Goal: Transaction & Acquisition: Purchase product/service

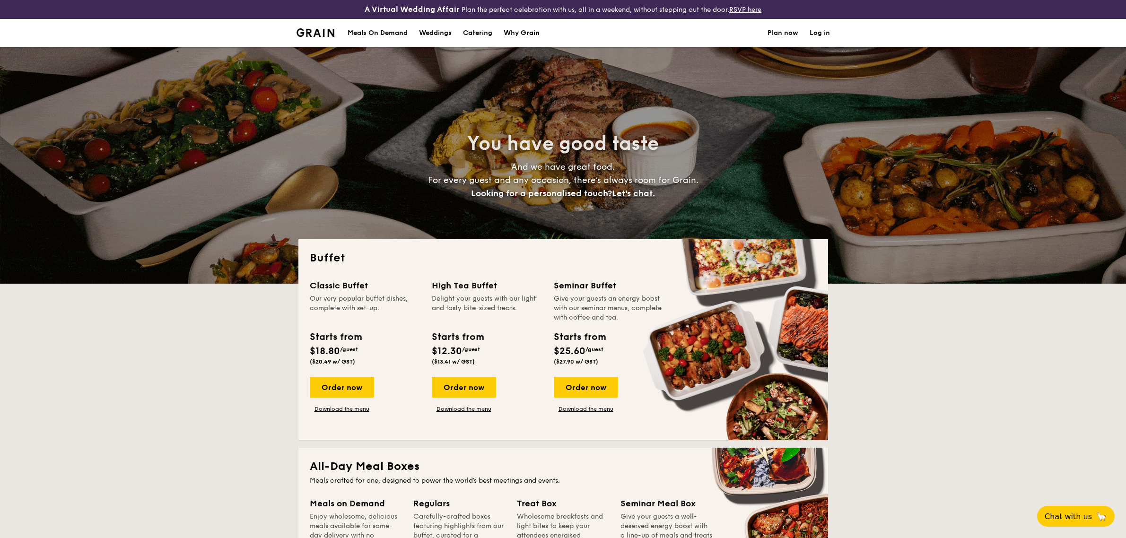
select select
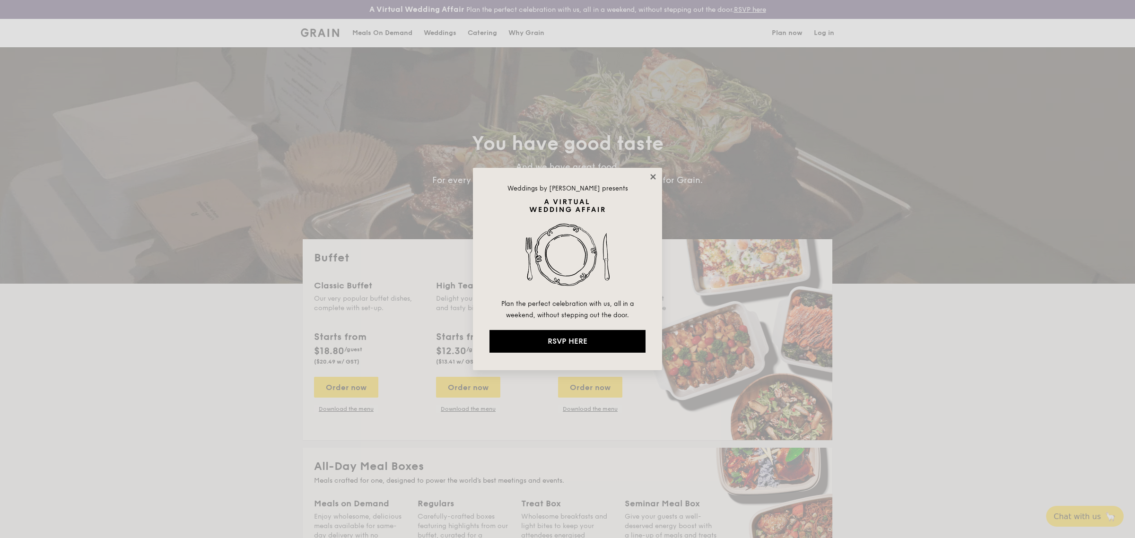
click at [651, 178] on icon at bounding box center [652, 176] width 5 height 5
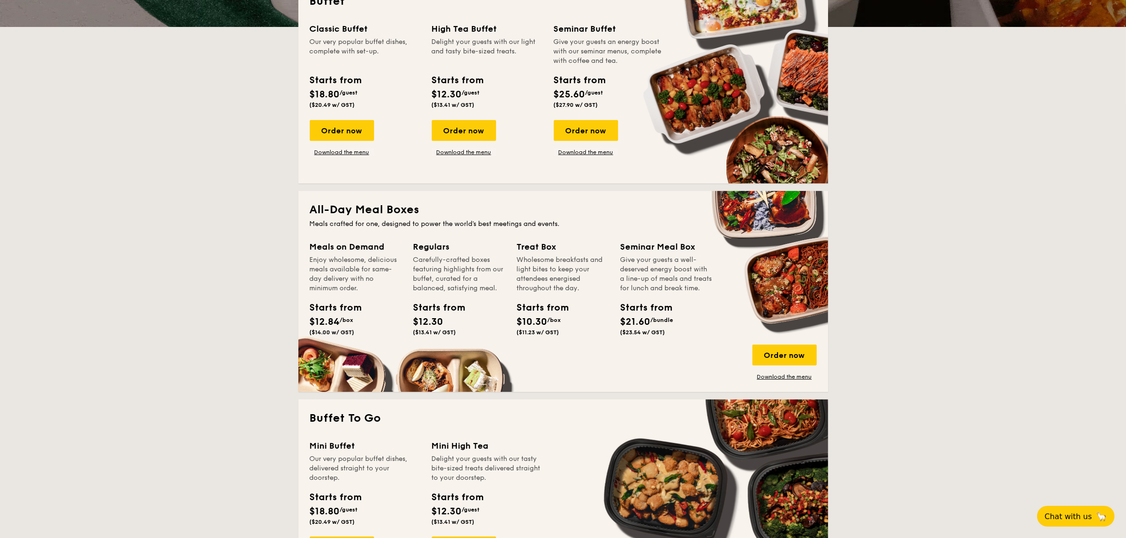
scroll to position [295, 0]
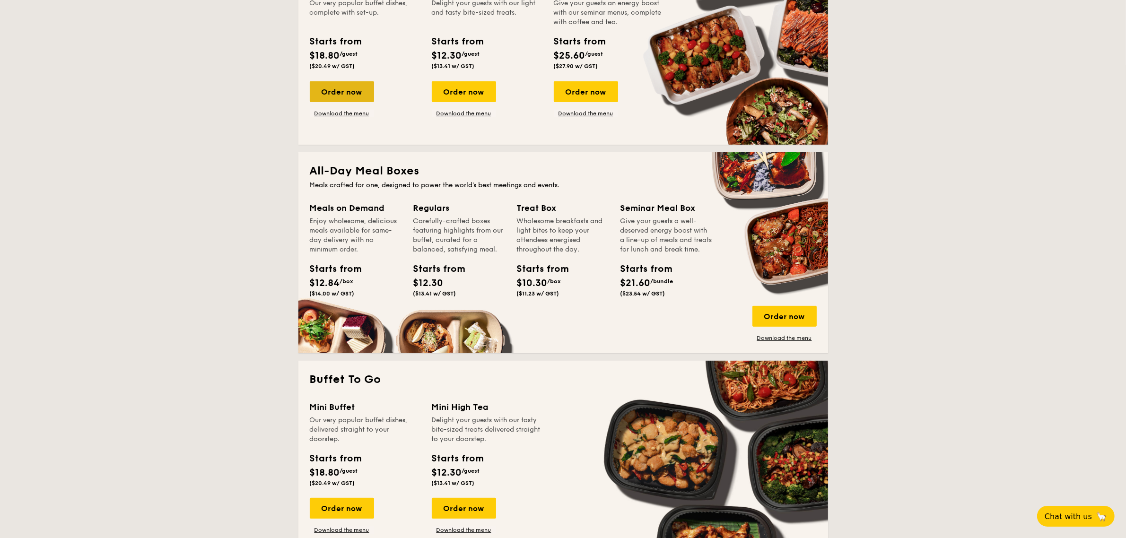
click at [345, 93] on div "Order now" at bounding box center [342, 91] width 64 height 21
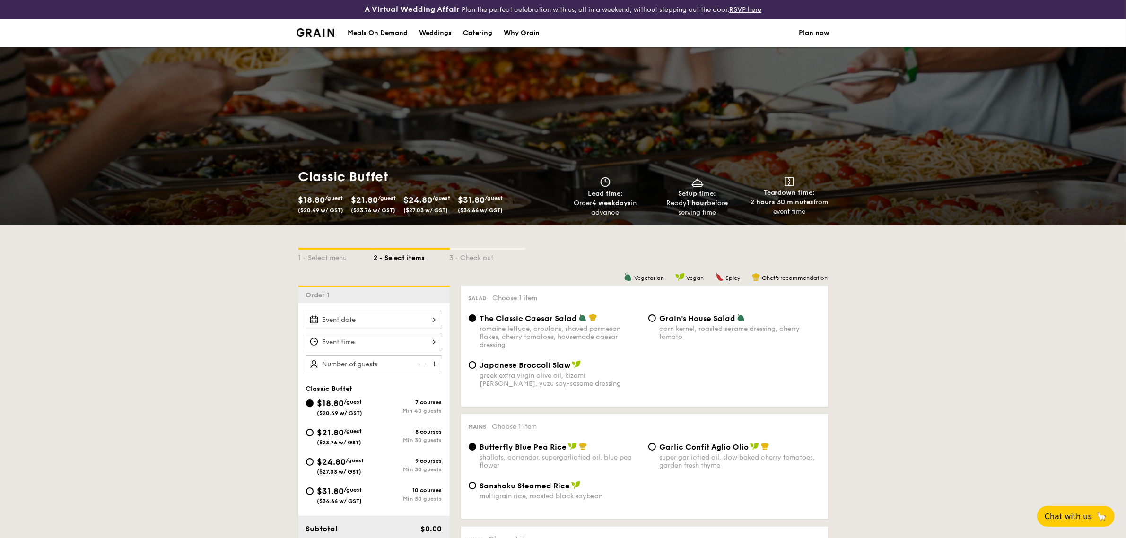
click at [363, 318] on div at bounding box center [374, 320] width 136 height 18
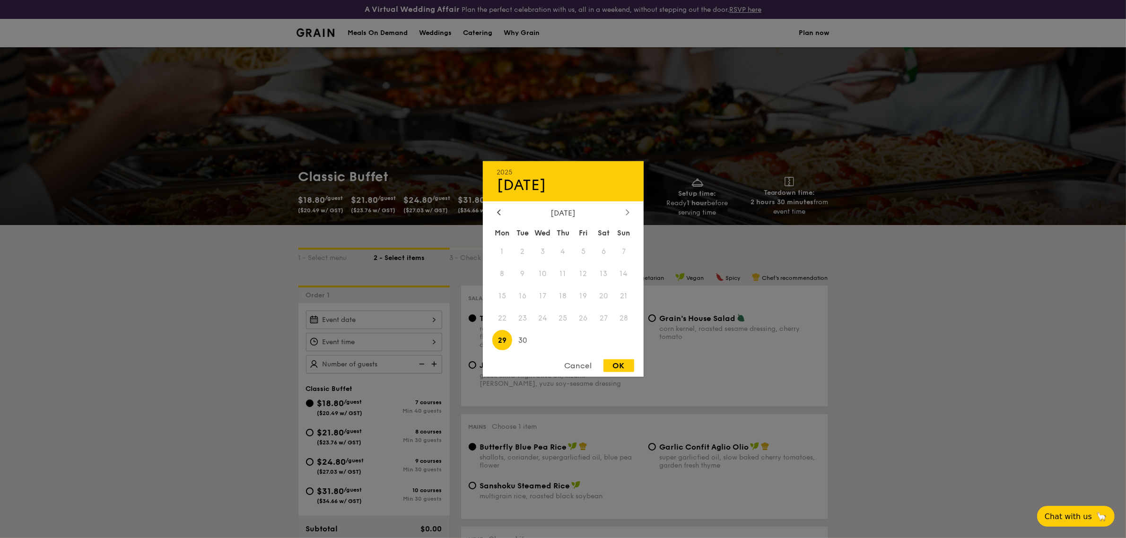
click at [624, 211] on div at bounding box center [627, 212] width 9 height 9
click at [561, 296] on span "16" at bounding box center [563, 296] width 20 height 20
click at [623, 372] on div "OK" at bounding box center [618, 365] width 31 height 13
type input "[DATE]"
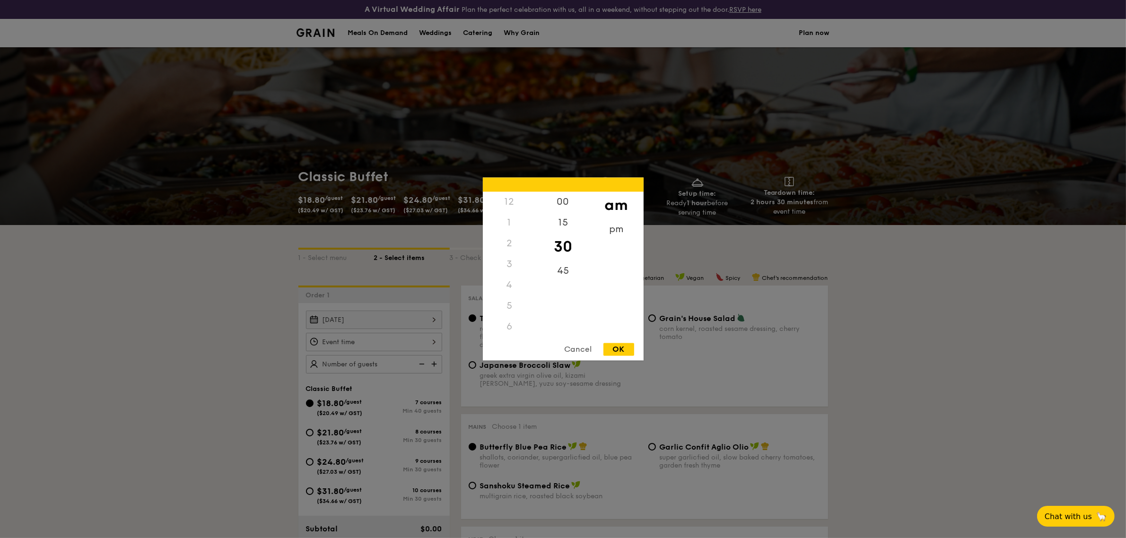
click at [425, 344] on div "12 1 2 3 4 5 6 7 8 9 10 11 00 15 30 45 am pm Cancel OK" at bounding box center [374, 342] width 136 height 18
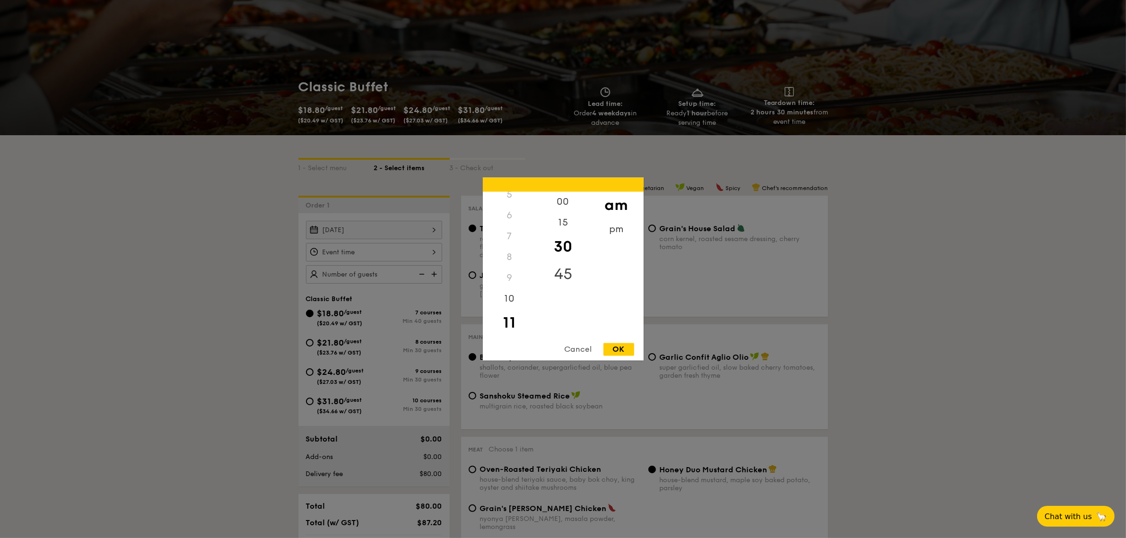
scroll to position [236, 0]
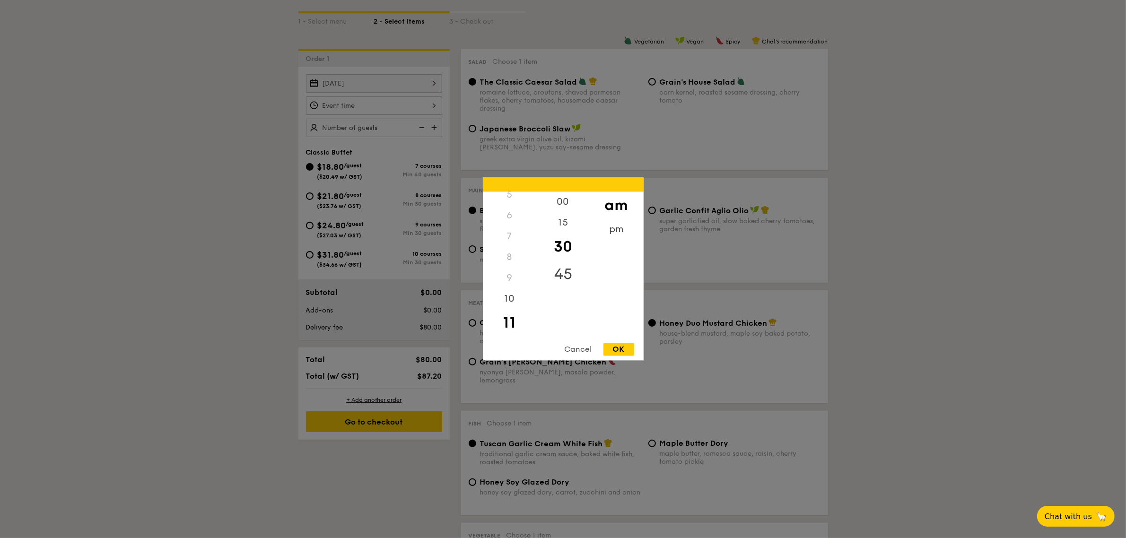
click at [563, 269] on div "45" at bounding box center [562, 274] width 53 height 27
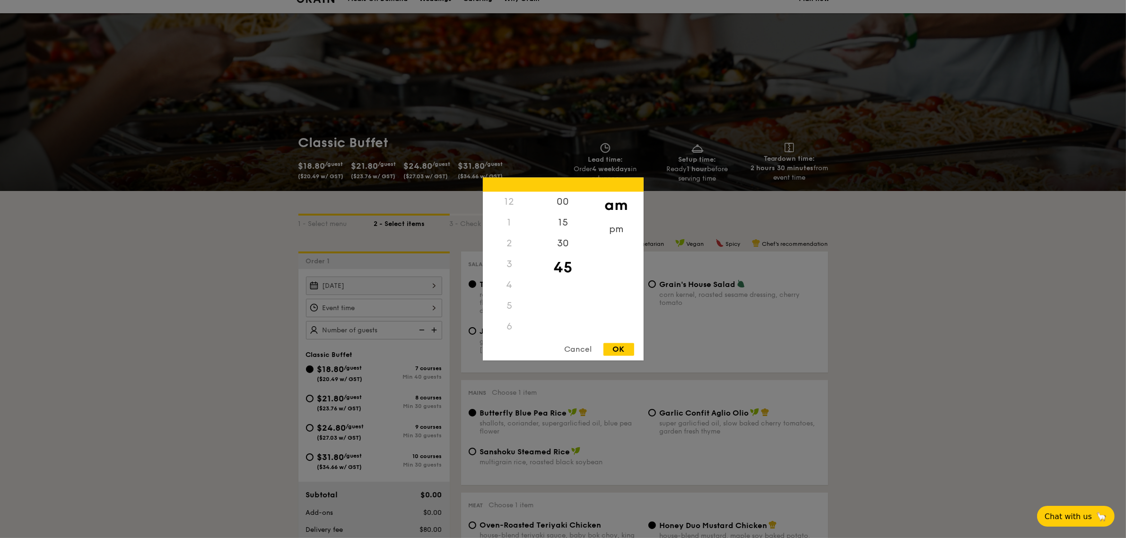
scroll to position [0, 0]
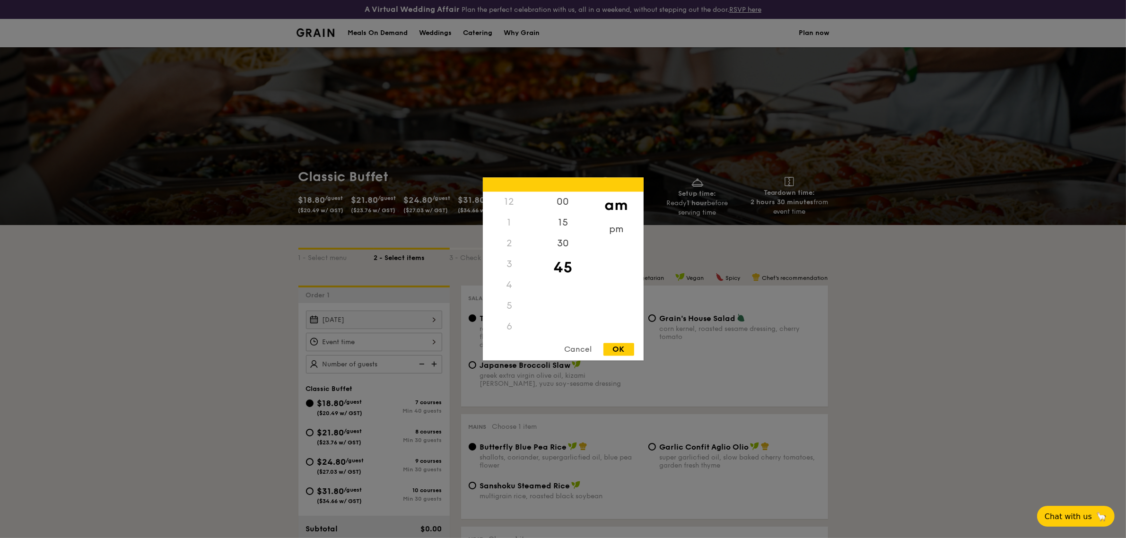
click at [516, 201] on div "12" at bounding box center [509, 202] width 53 height 21
click at [503, 201] on div "12" at bounding box center [509, 202] width 53 height 21
click at [616, 232] on div "pm" at bounding box center [615, 232] width 53 height 27
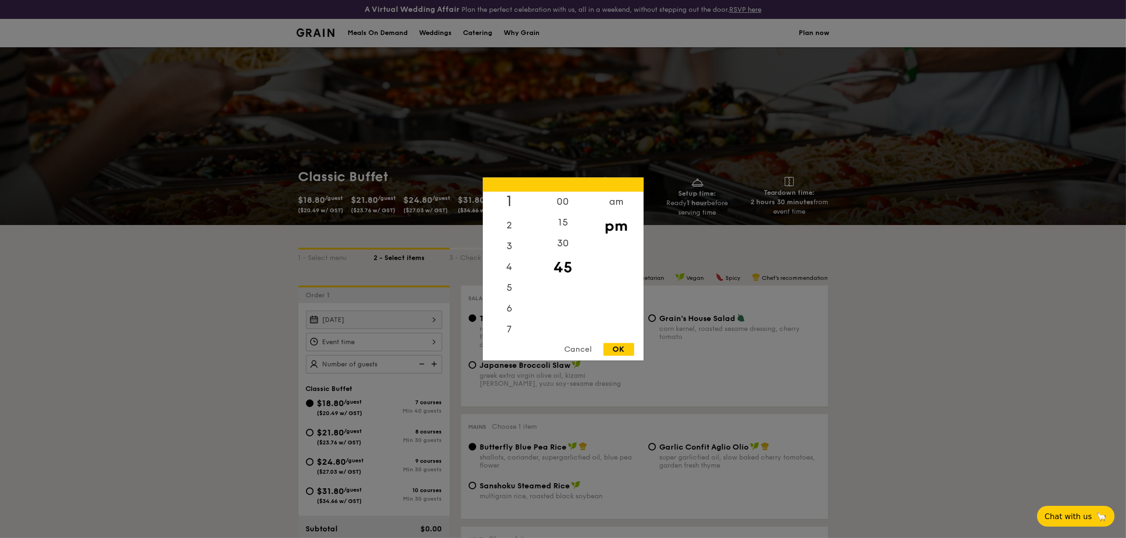
scroll to position [0, 0]
click at [512, 199] on div "12" at bounding box center [509, 205] width 53 height 27
click at [567, 229] on div "15" at bounding box center [562, 226] width 53 height 27
click at [625, 346] on div "OK" at bounding box center [618, 349] width 31 height 13
type input "12:15PM"
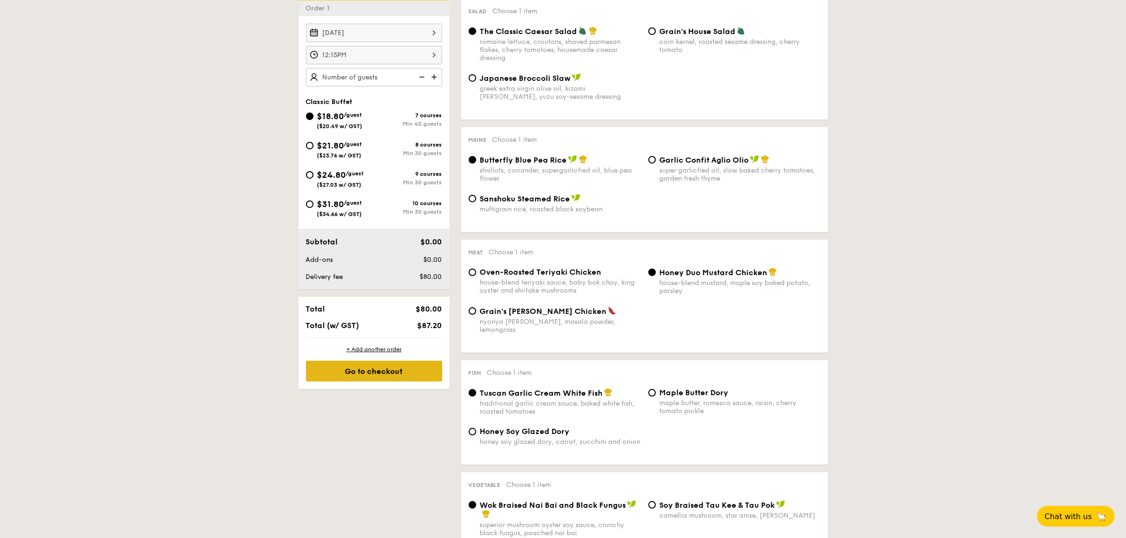
scroll to position [295, 0]
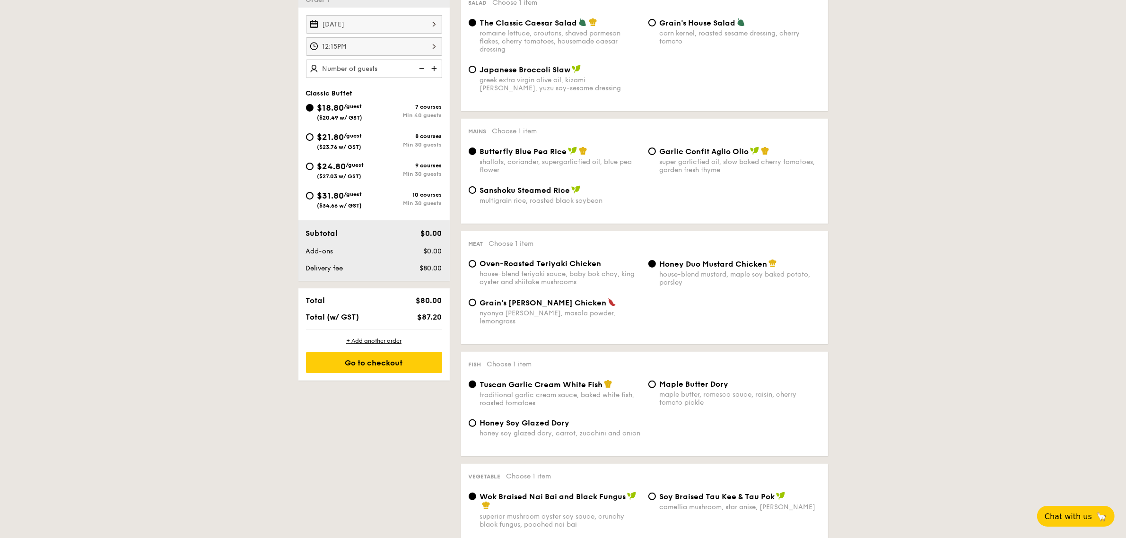
click at [303, 194] on div "$31.80 /guest ($34.66 w/ GST) 10 courses Min 30 guests" at bounding box center [374, 202] width 144 height 26
click at [307, 194] on input "$31.80 /guest ($34.66 w/ GST) 10 courses Min 30 guests" at bounding box center [310, 196] width 8 height 8
radio input "true"
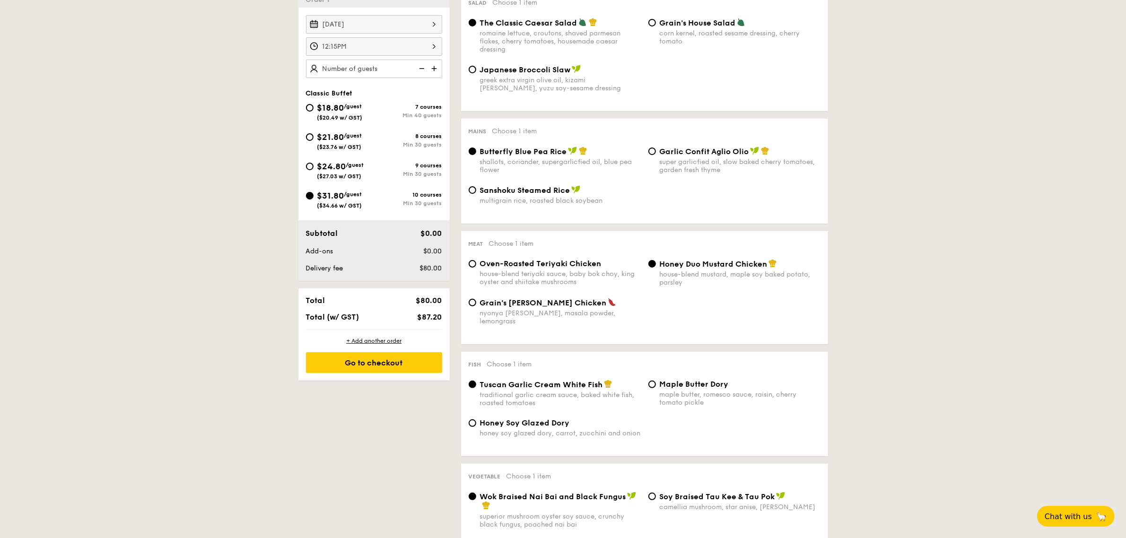
radio input "true"
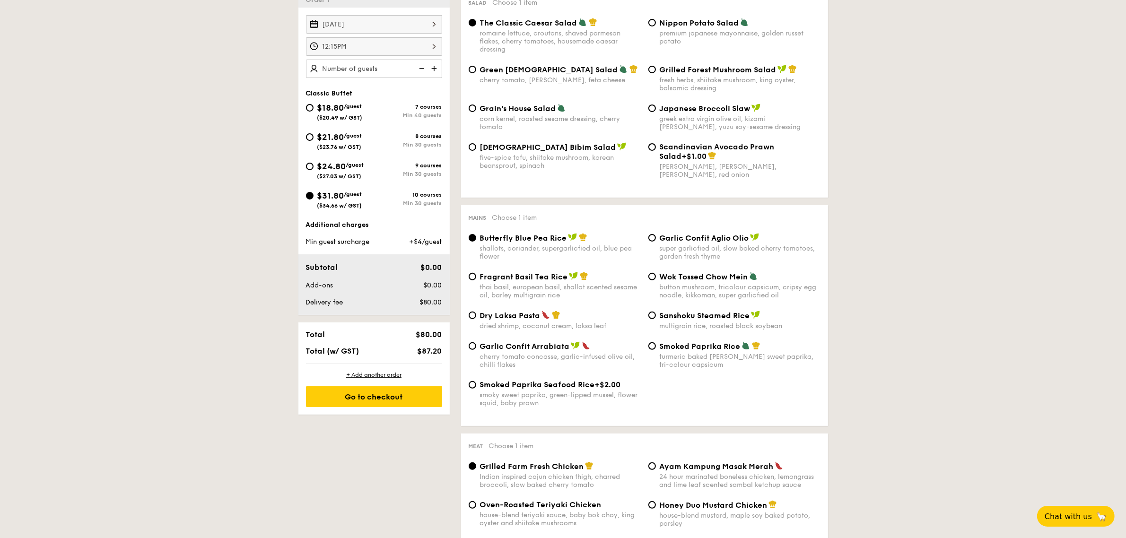
click at [353, 227] on div "Additional charges" at bounding box center [374, 224] width 136 height 9
type input "60 guests"
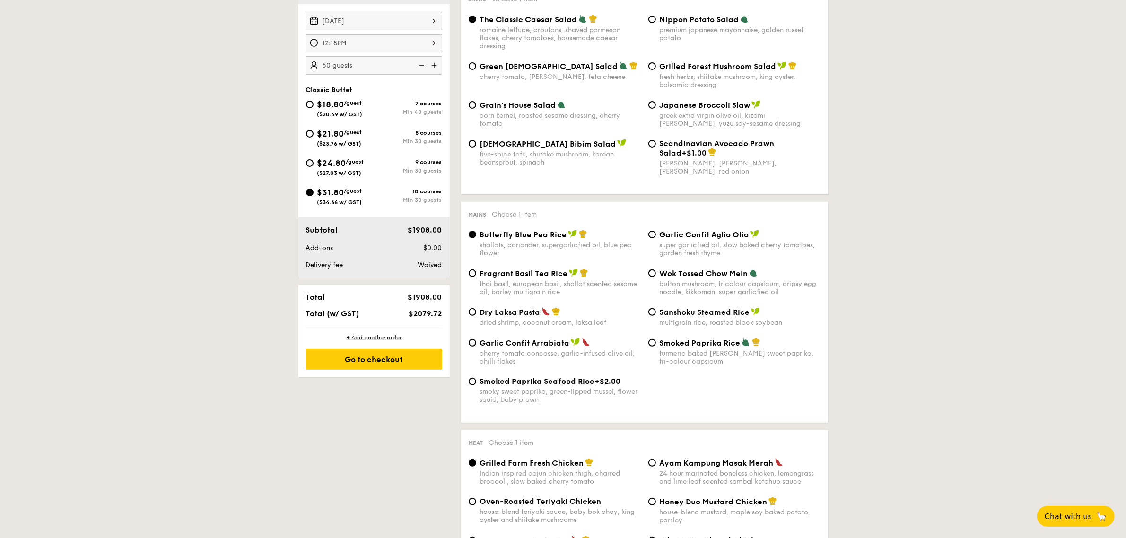
scroll to position [355, 0]
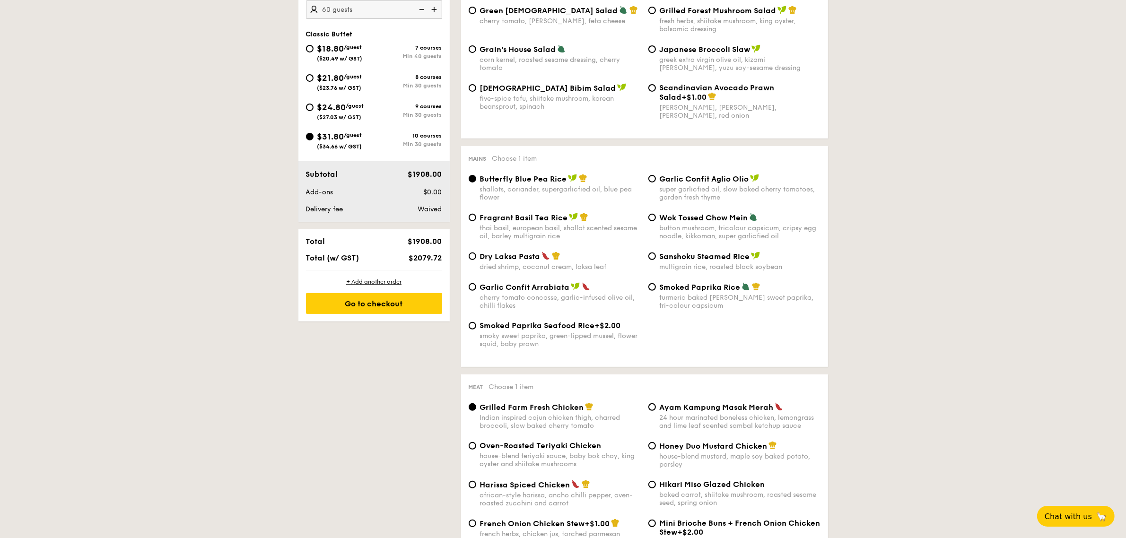
click at [650, 282] on div "Dry Laksa Pasta dried shrimp, coconut cream, laksa leaf Sanshoku Steamed Rice m…" at bounding box center [644, 266] width 359 height 31
click at [647, 303] on div "Smoked Paprika Rice turmeric baked [PERSON_NAME] sweet paprika, tri-colour caps…" at bounding box center [734, 295] width 180 height 27
click at [655, 292] on div "Smoked Paprika Rice turmeric baked [PERSON_NAME] sweet paprika, tri-colour caps…" at bounding box center [734, 295] width 180 height 27
click at [651, 291] on input "Smoked Paprika Rice turmeric baked [PERSON_NAME] sweet paprika, tri-colour caps…" at bounding box center [652, 287] width 8 height 8
radio input "true"
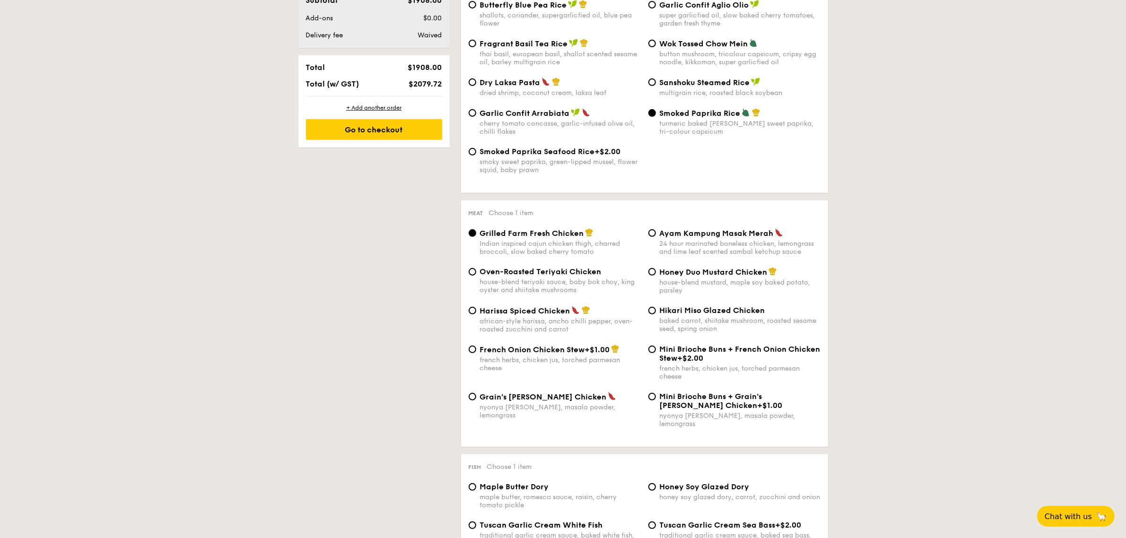
scroll to position [532, 0]
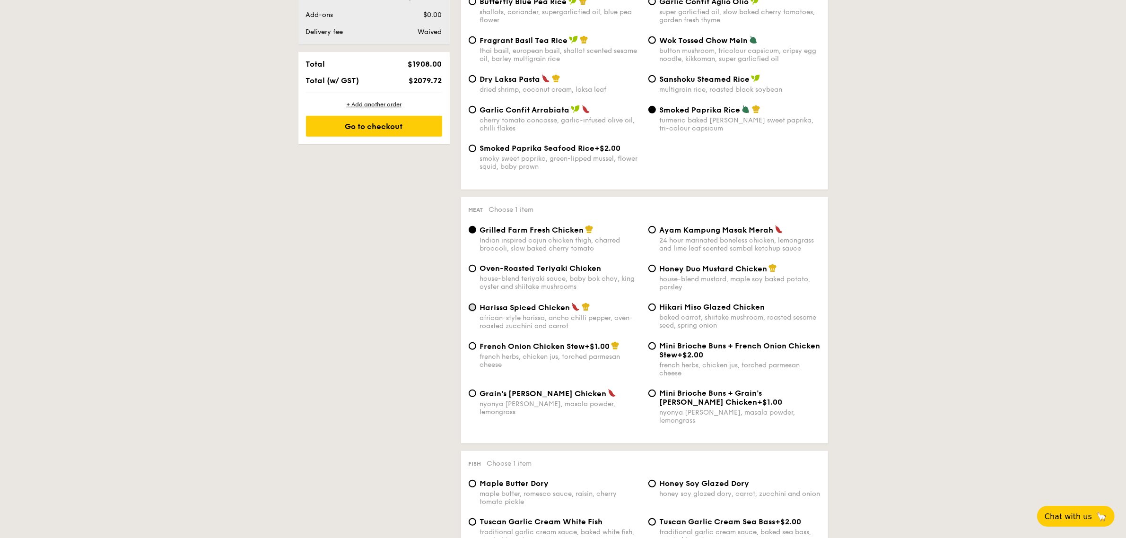
click at [472, 311] on input "Harissa Spiced Chicken african-style harissa, ancho chilli pepper, oven-roasted…" at bounding box center [472, 307] width 8 height 8
radio input "true"
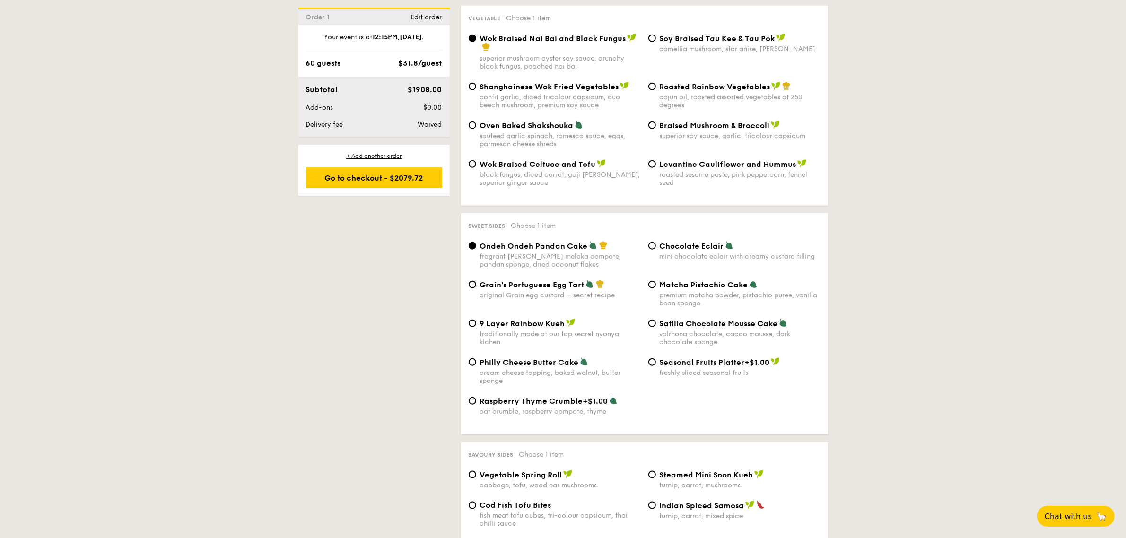
scroll to position [1241, 0]
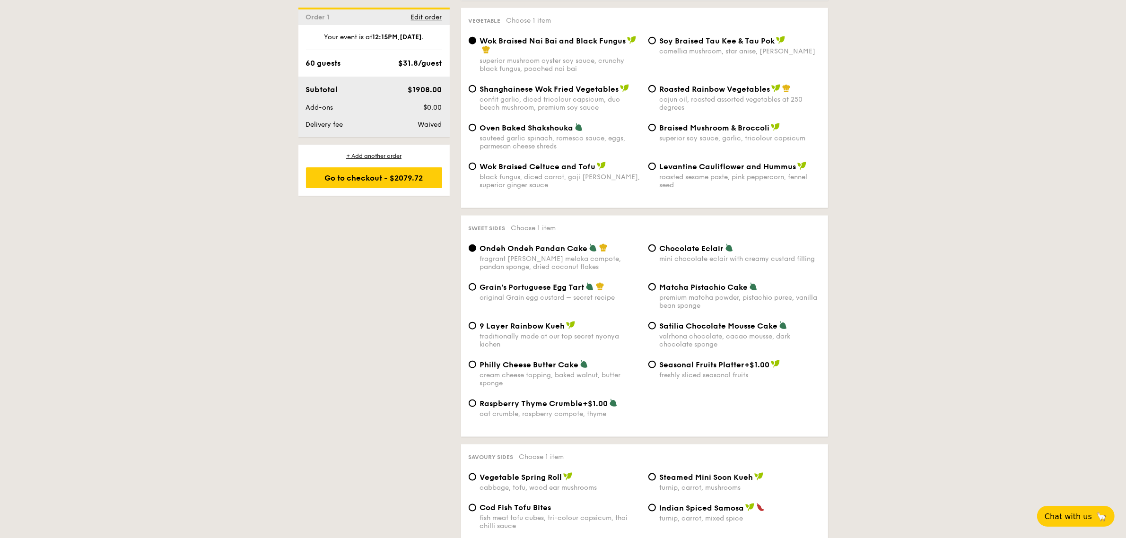
click at [481, 286] on span "Grain's Portuguese Egg Tart" at bounding box center [532, 287] width 104 height 9
click at [476, 286] on input "Grain's Portuguese Egg Tart original Grain egg custard – secret recipe" at bounding box center [472, 287] width 8 height 8
radio input "true"
click at [472, 246] on input "Ondeh Ondeh Pandan Cake fragrant [PERSON_NAME] melaka compote, pandan sponge, d…" at bounding box center [472, 248] width 8 height 8
radio input "true"
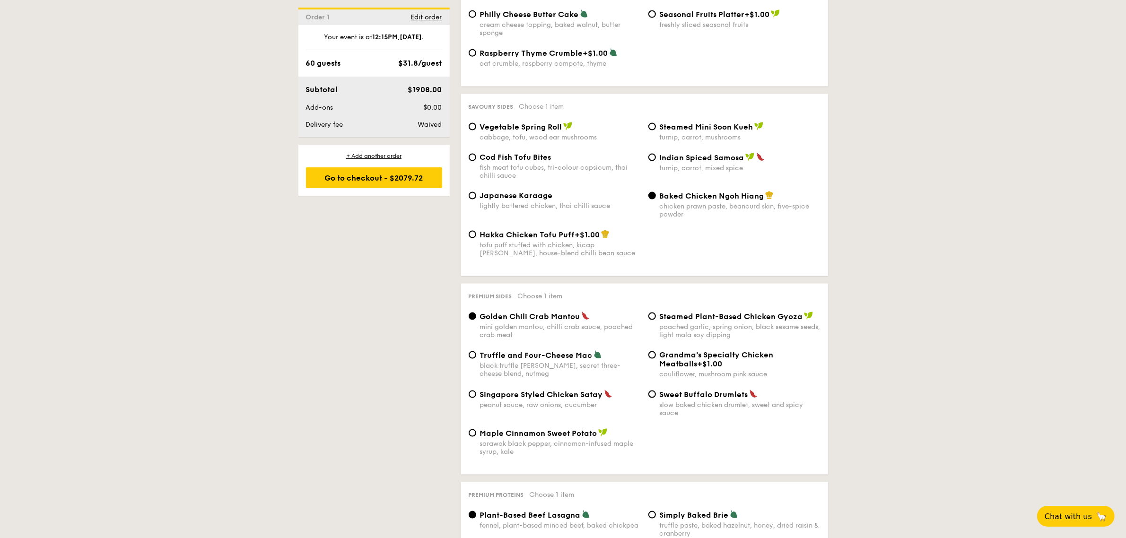
scroll to position [1595, 0]
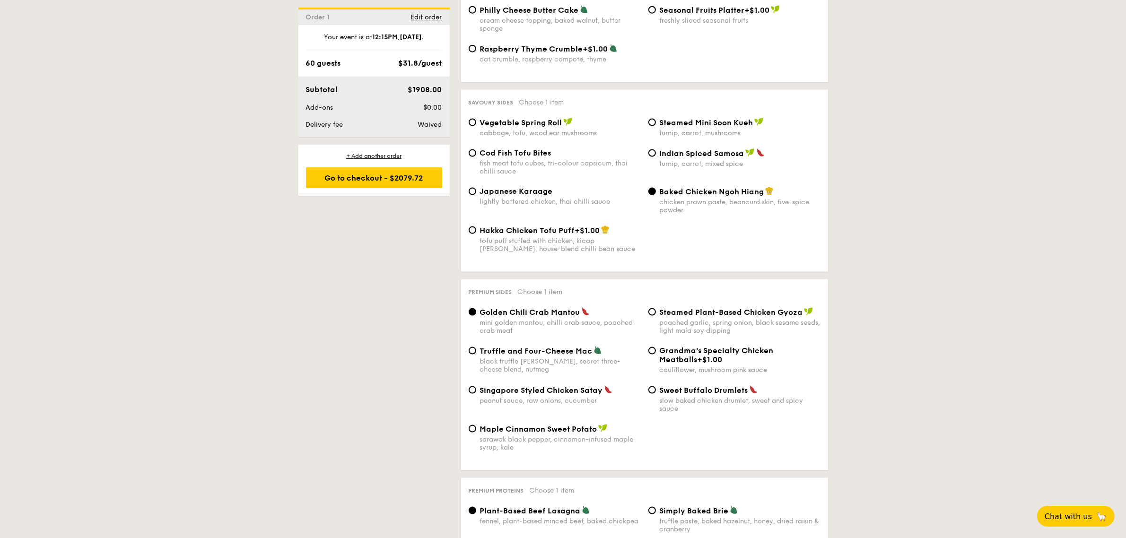
click at [543, 395] on span "Singapore Styled Chicken Satay" at bounding box center [541, 390] width 123 height 9
click at [476, 394] on input "Singapore Styled Chicken Satay peanut sauce, raw onions, cucumber" at bounding box center [472, 390] width 8 height 8
radio input "true"
click at [655, 351] on input "Grandma's Specialty Chicken Meatballs +$1.00 cauliflower, mushroom pink sauce" at bounding box center [652, 351] width 8 height 8
radio input "true"
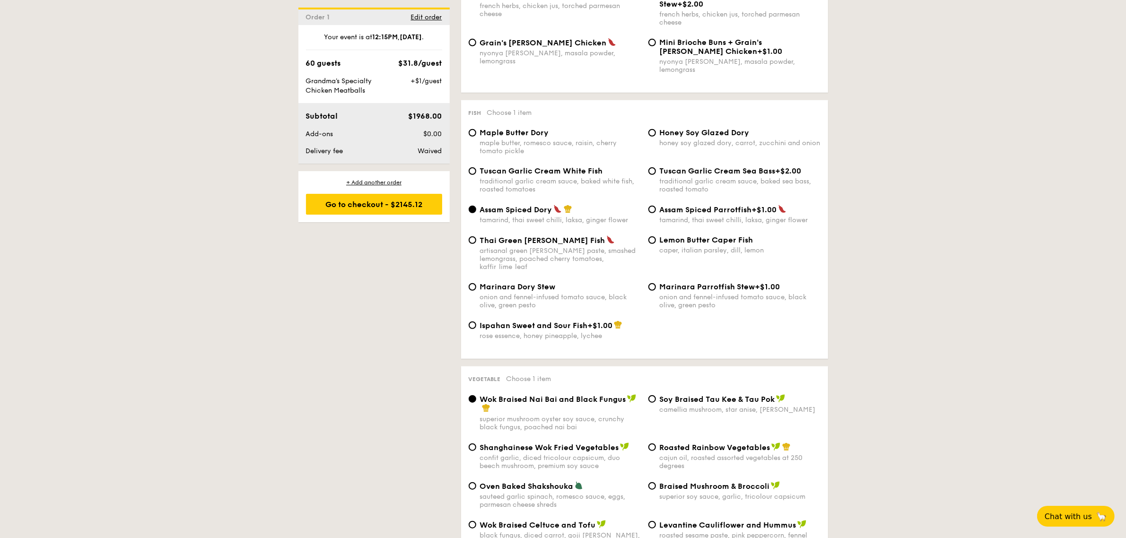
scroll to position [886, 0]
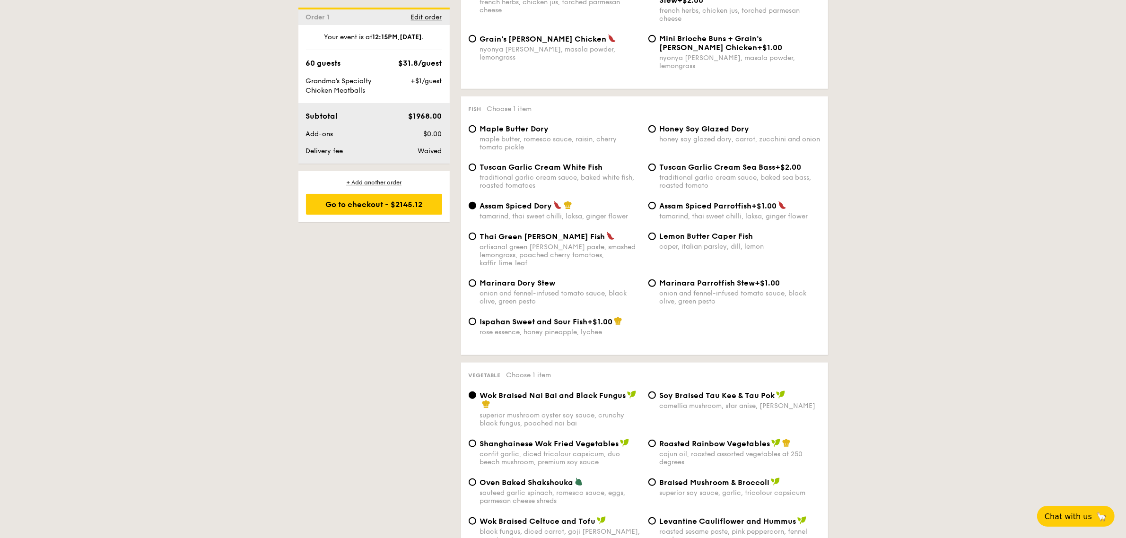
click at [531, 317] on span "Ispahan Sweet and Sour Fish" at bounding box center [534, 321] width 108 height 9
click at [476, 318] on input "Ispahan Sweet and Sour Fish +$1.00 rose essence, honey pineapple, lychee" at bounding box center [472, 322] width 8 height 8
radio input "true"
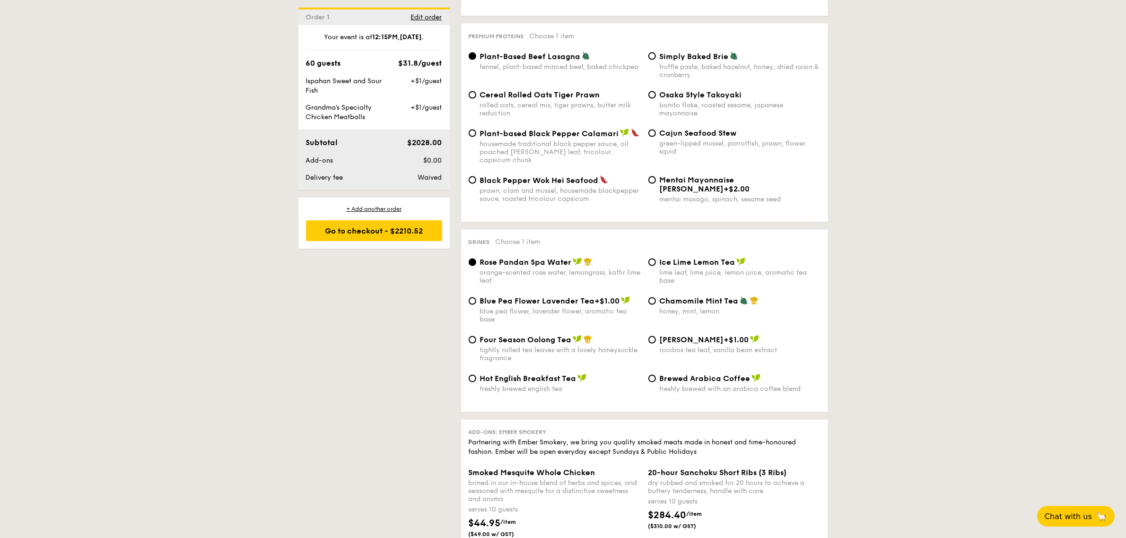
scroll to position [2068, 0]
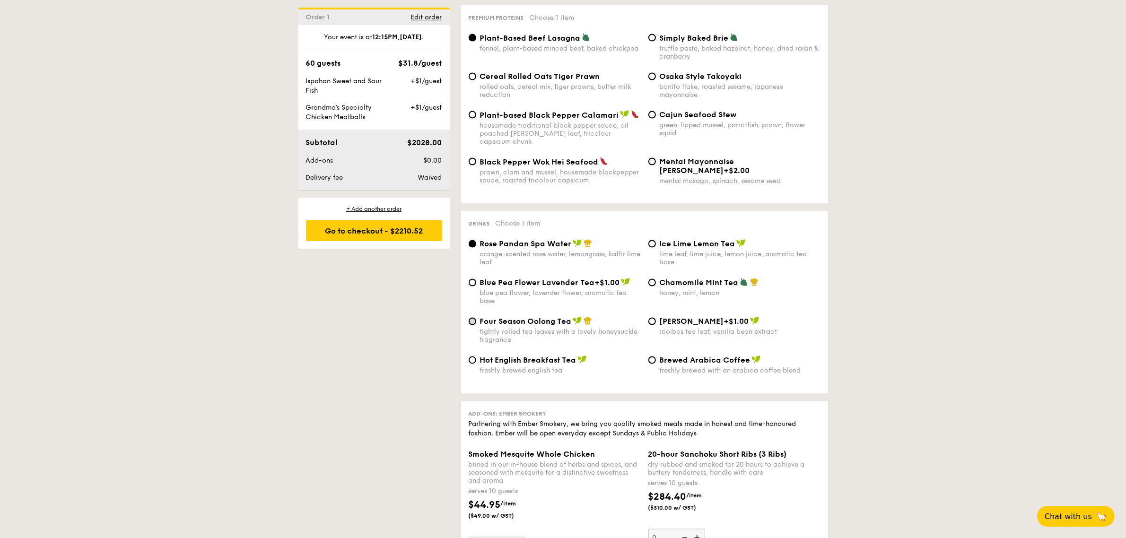
click at [472, 322] on input "Four Season Oolong Tea tightly rolled tea leaves with a lovely honeysuckle frag…" at bounding box center [472, 322] width 8 height 8
radio input "true"
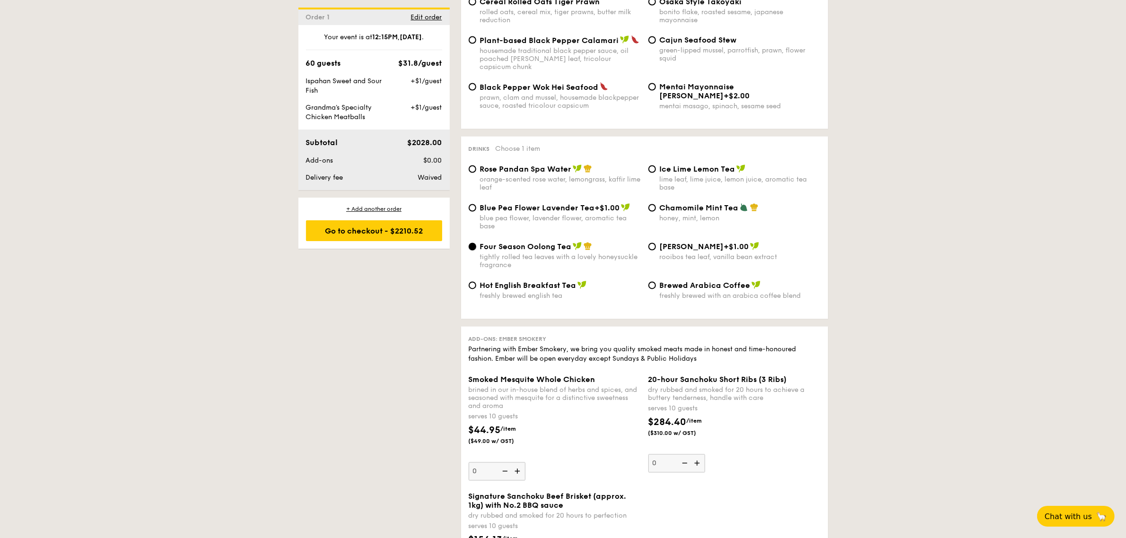
scroll to position [2423, 0]
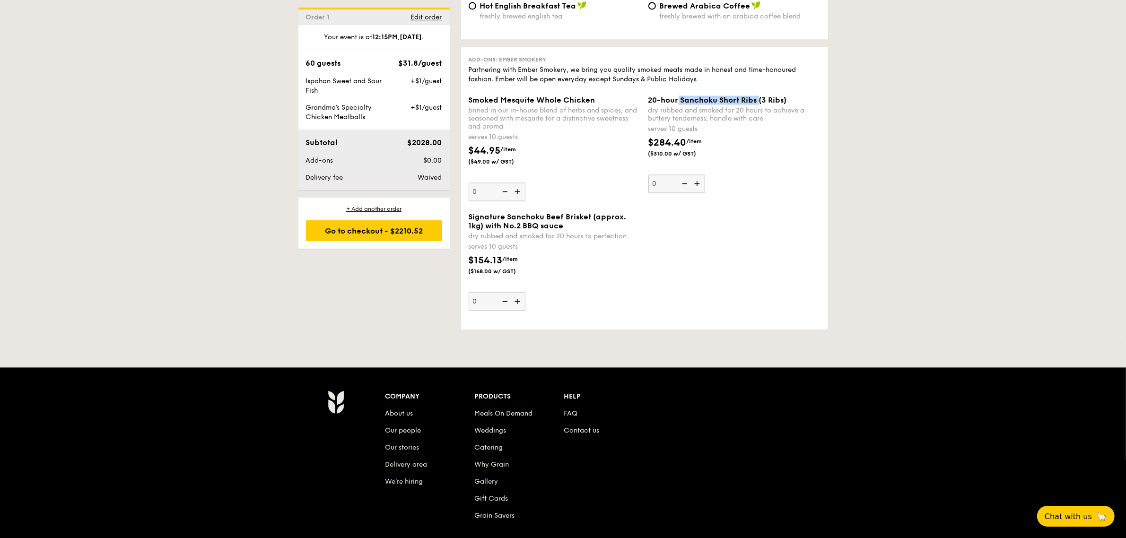
drag, startPoint x: 678, startPoint y: 98, endPoint x: 760, endPoint y: 102, distance: 81.4
click at [760, 102] on span "20-hour Sanchoku Short Ribs (3 Ribs)" at bounding box center [717, 99] width 139 height 9
copy span "Sanchoku Short Ribs"
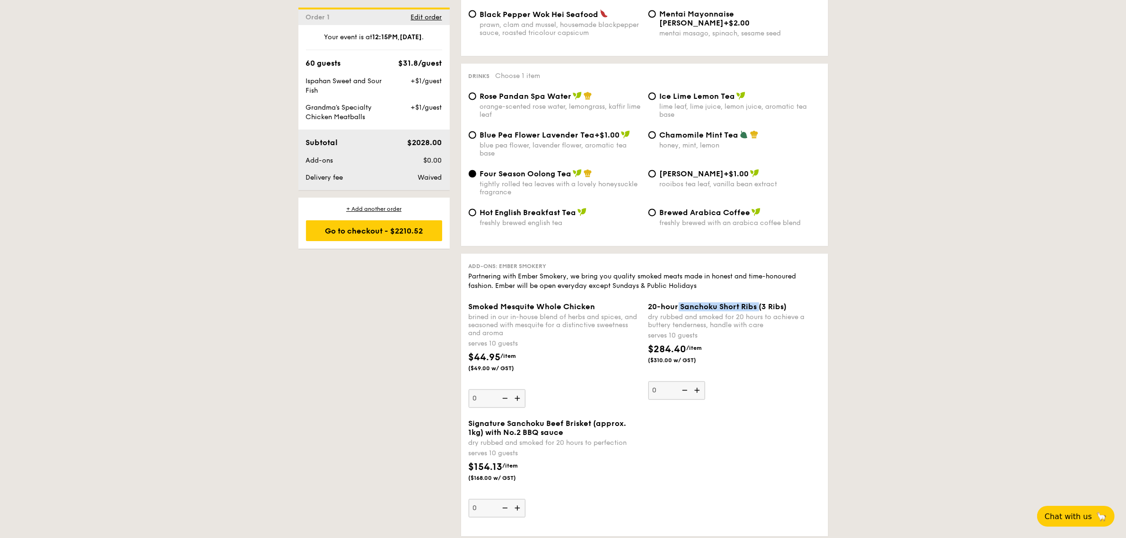
scroll to position [2186, 0]
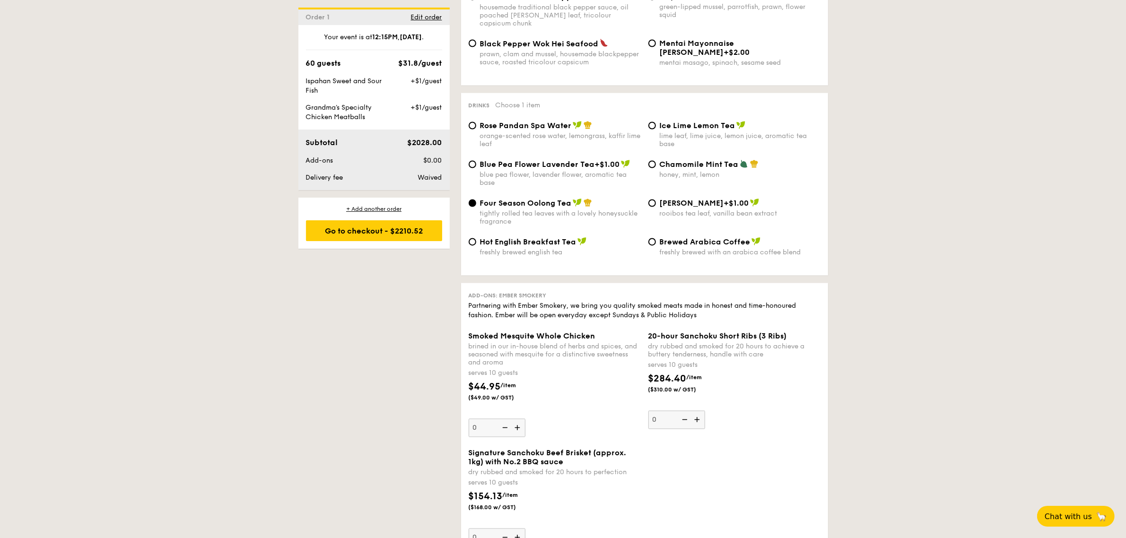
click at [596, 376] on div "serves 10 guests" at bounding box center [554, 373] width 172 height 9
click at [525, 419] on input "0" at bounding box center [496, 428] width 57 height 18
click at [520, 428] on img at bounding box center [518, 428] width 14 height 18
click at [520, 428] on input "0" at bounding box center [496, 428] width 57 height 18
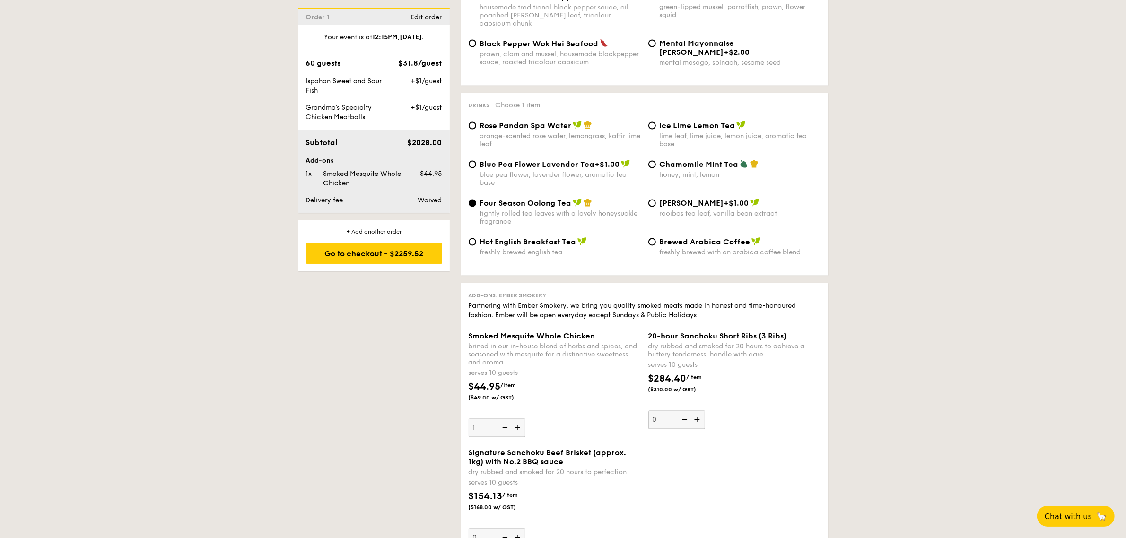
click at [520, 428] on img at bounding box center [518, 428] width 14 height 18
click at [520, 428] on input "1" at bounding box center [496, 428] width 57 height 18
click at [520, 428] on img at bounding box center [518, 428] width 14 height 18
click at [520, 428] on input "2" at bounding box center [496, 428] width 57 height 18
click at [520, 428] on img at bounding box center [518, 428] width 14 height 18
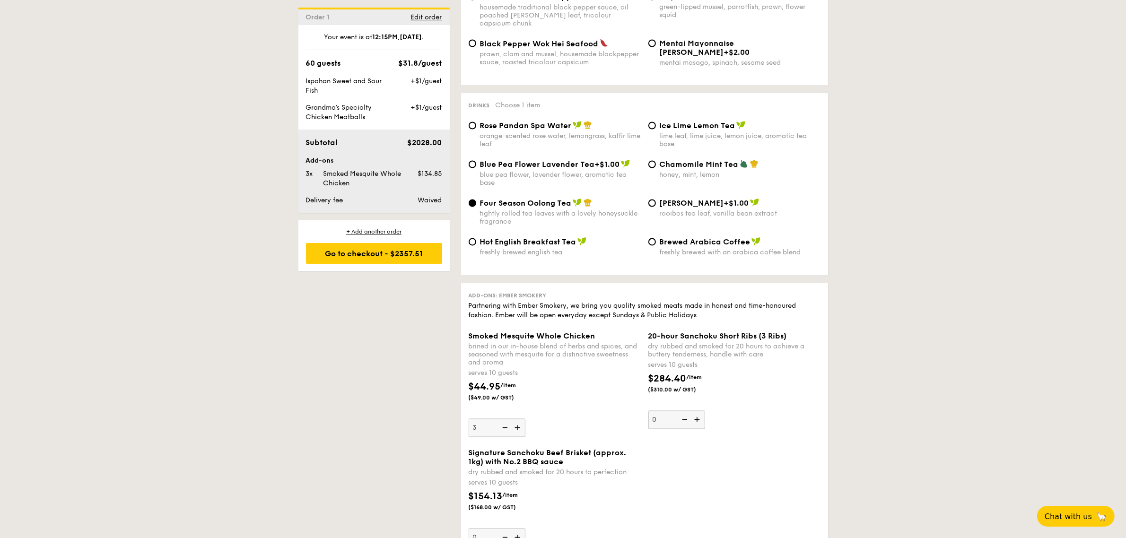
click at [520, 428] on input "3" at bounding box center [496, 428] width 57 height 18
click at [520, 428] on img at bounding box center [518, 428] width 14 height 18
click at [520, 428] on input "4" at bounding box center [496, 428] width 57 height 18
click at [520, 428] on img at bounding box center [518, 428] width 14 height 18
click at [520, 428] on input "5" at bounding box center [496, 428] width 57 height 18
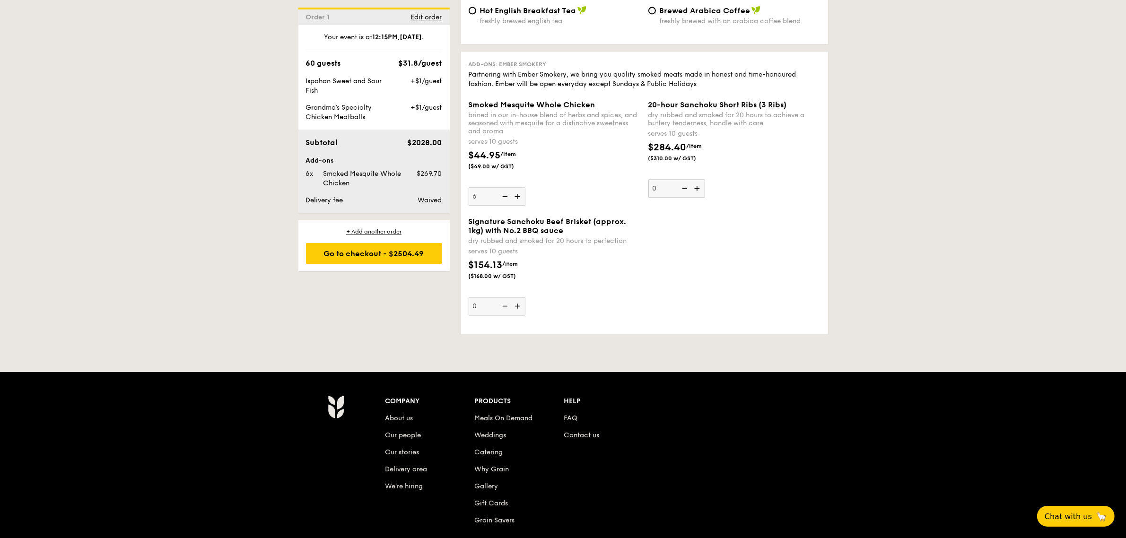
scroll to position [2423, 0]
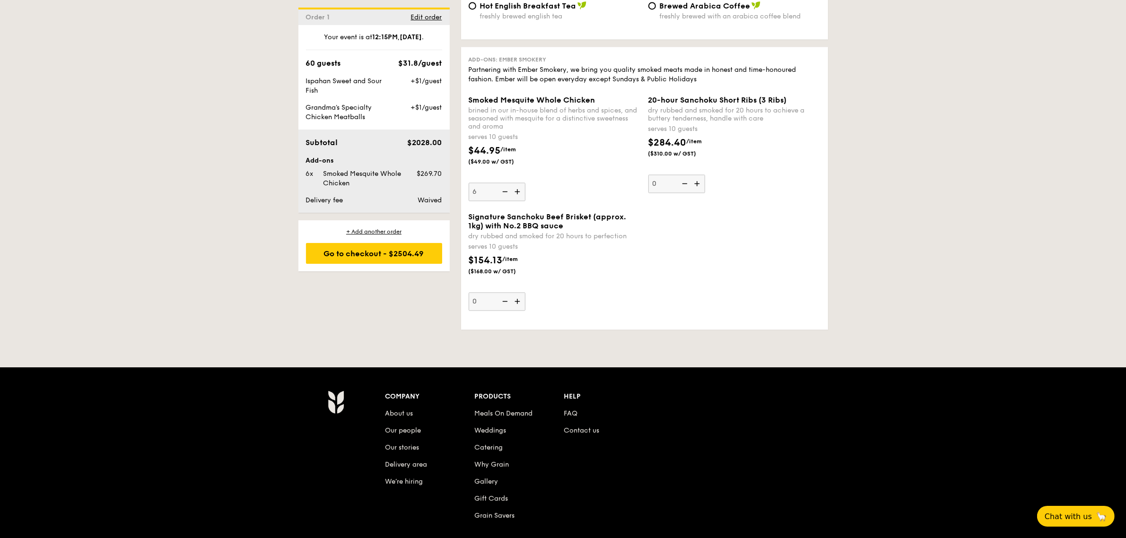
click at [503, 190] on img at bounding box center [504, 191] width 14 height 18
click at [503, 190] on input "6" at bounding box center [496, 191] width 57 height 18
click at [503, 190] on img at bounding box center [504, 191] width 14 height 18
click at [503, 190] on input "5" at bounding box center [496, 191] width 57 height 18
click at [503, 190] on img at bounding box center [504, 191] width 14 height 18
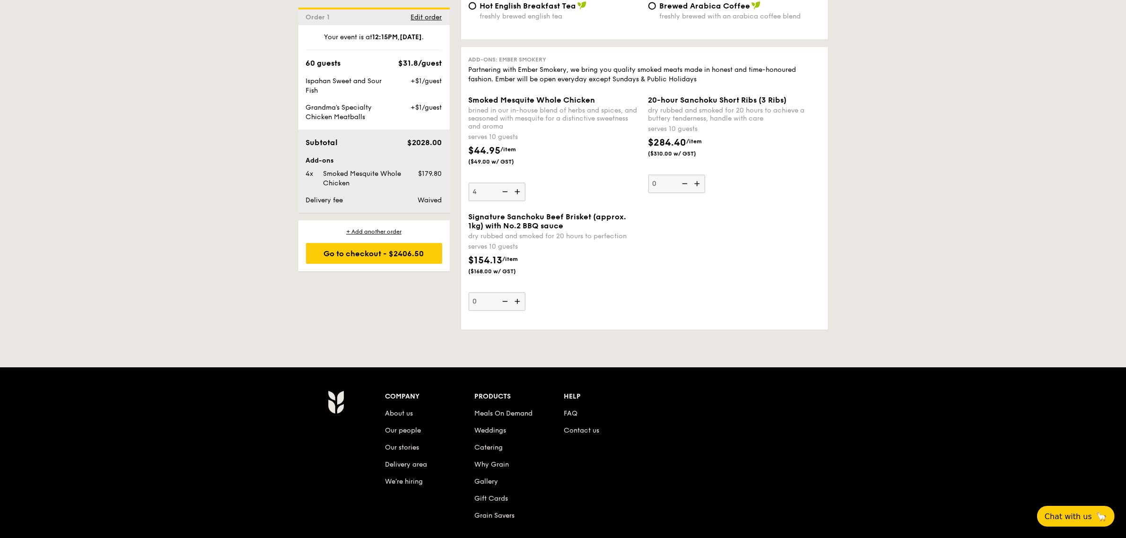
click at [503, 190] on input "4" at bounding box center [496, 191] width 57 height 18
click at [503, 190] on img at bounding box center [504, 191] width 14 height 18
click at [503, 190] on input "3" at bounding box center [496, 191] width 57 height 18
click at [503, 190] on img at bounding box center [504, 191] width 14 height 18
click at [503, 190] on input "2" at bounding box center [496, 191] width 57 height 18
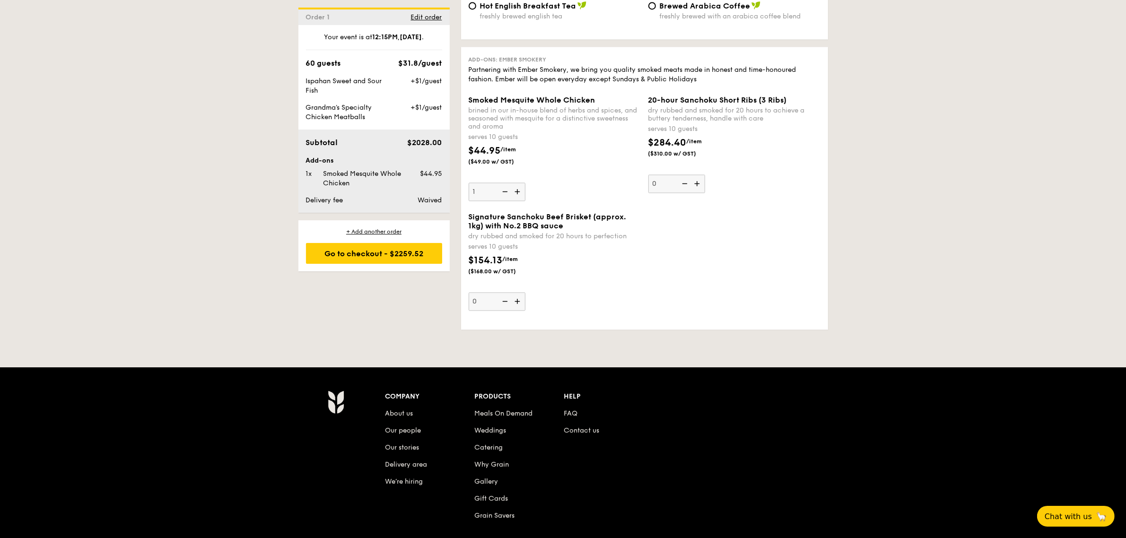
click at [503, 190] on img at bounding box center [504, 191] width 14 height 18
click at [503, 190] on input "1" at bounding box center [496, 191] width 57 height 18
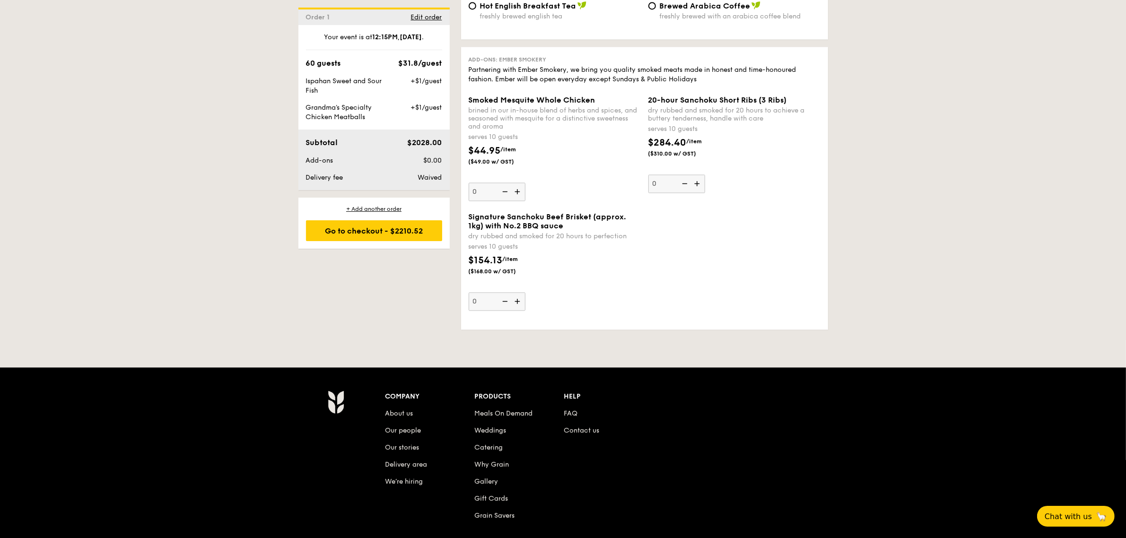
click at [514, 192] on img at bounding box center [518, 191] width 14 height 18
click at [514, 192] on input "0" at bounding box center [496, 191] width 57 height 18
click at [516, 192] on img at bounding box center [518, 191] width 14 height 18
click at [516, 192] on input "1" at bounding box center [496, 191] width 57 height 18
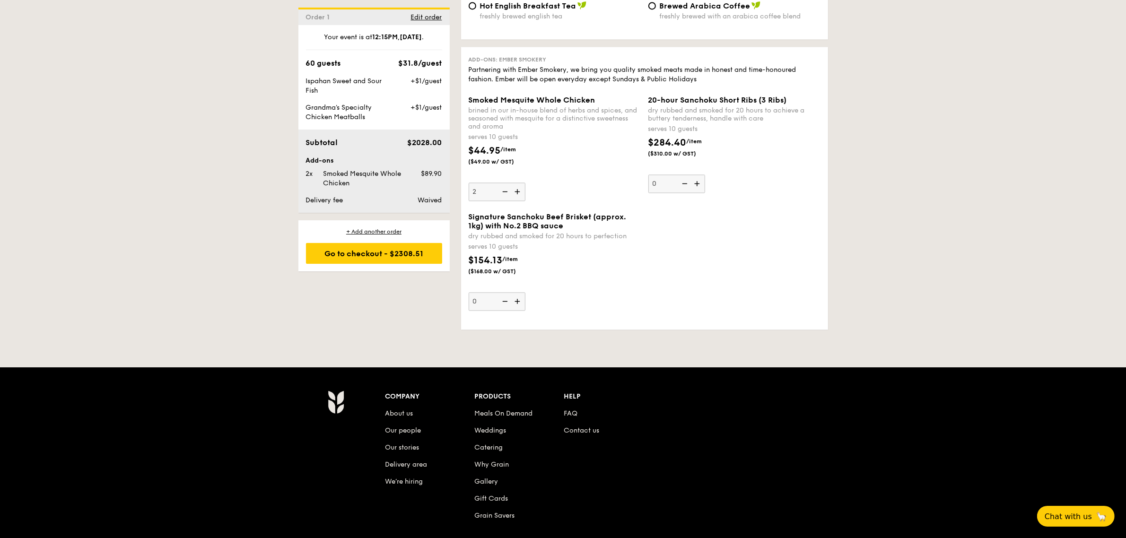
click at [516, 192] on img at bounding box center [518, 191] width 14 height 18
click at [516, 192] on input "2" at bounding box center [496, 191] width 57 height 18
click at [516, 192] on img at bounding box center [518, 191] width 14 height 18
click at [516, 192] on input "3" at bounding box center [496, 191] width 57 height 18
click at [516, 192] on img at bounding box center [518, 191] width 14 height 18
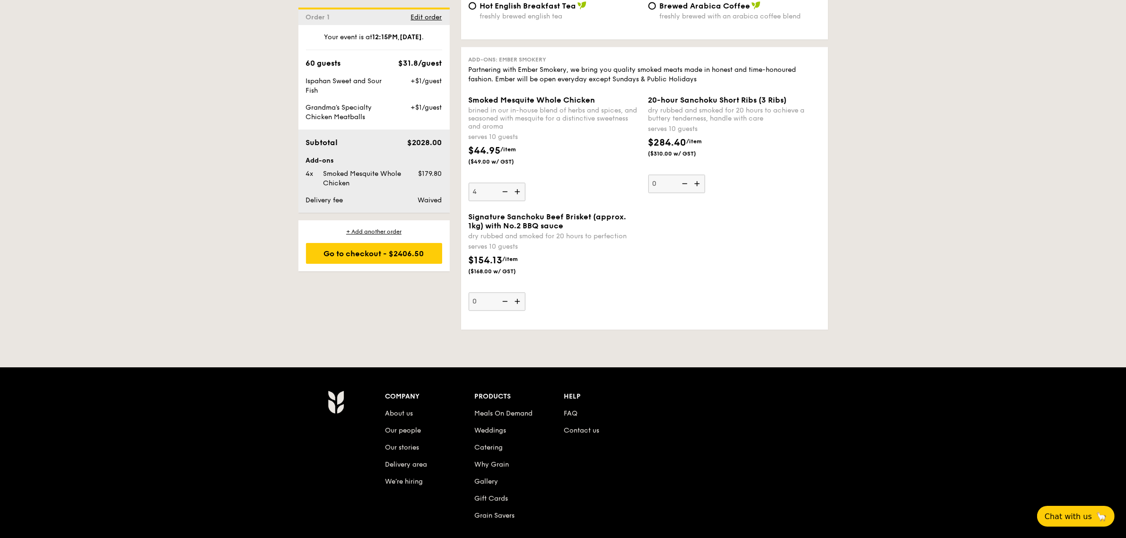
click at [516, 192] on input "4" at bounding box center [496, 191] width 57 height 18
click at [521, 196] on img at bounding box center [518, 191] width 14 height 18
click at [521, 196] on input "5" at bounding box center [496, 191] width 57 height 18
type input "6"
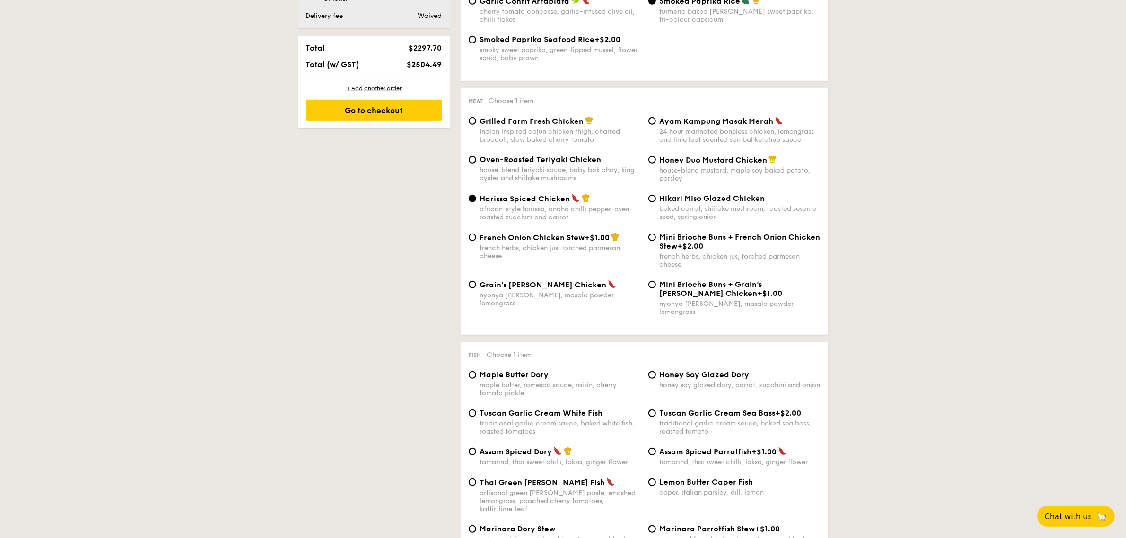
scroll to position [650, 0]
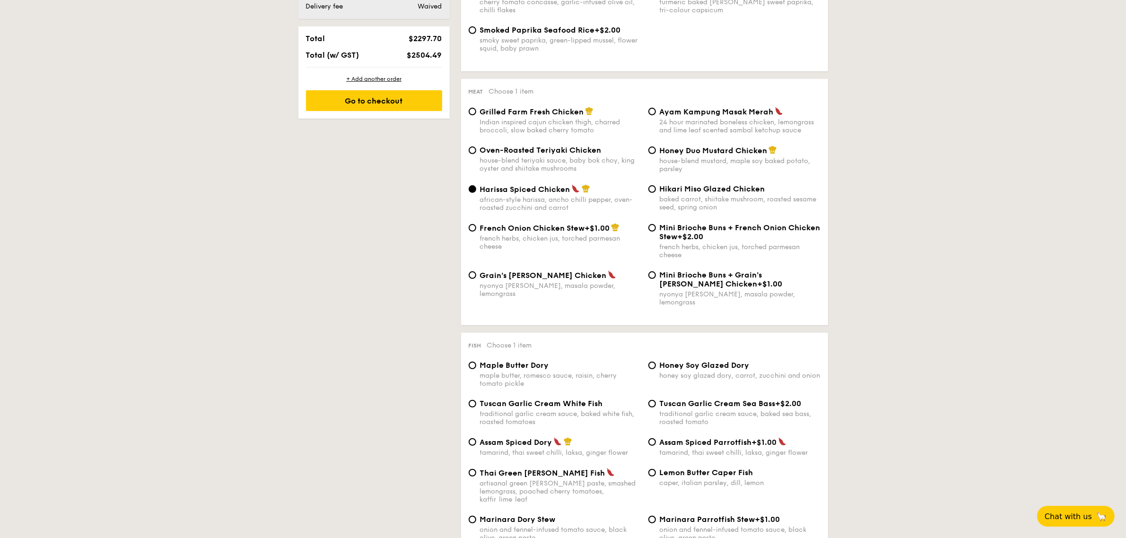
click at [478, 270] on div "French Onion Chicken Stew +$1.00 french herbs, chicken jus, torched parmesan ch…" at bounding box center [644, 246] width 359 height 47
click at [474, 279] on input "Grain's [PERSON_NAME] Chicken nyonya [PERSON_NAME], masala powder, lemongrass" at bounding box center [472, 275] width 8 height 8
radio input "true"
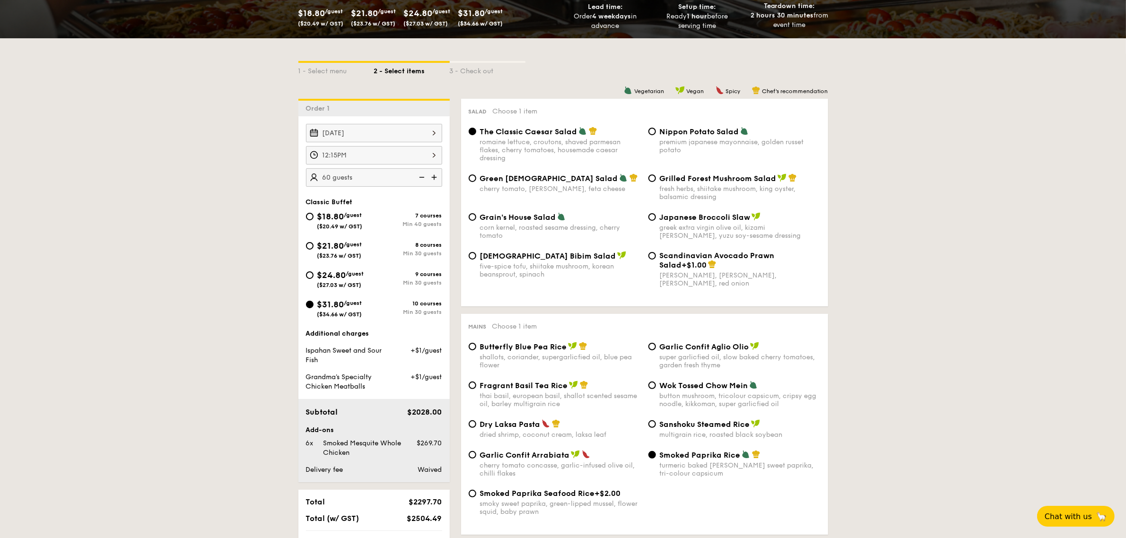
scroll to position [0, 0]
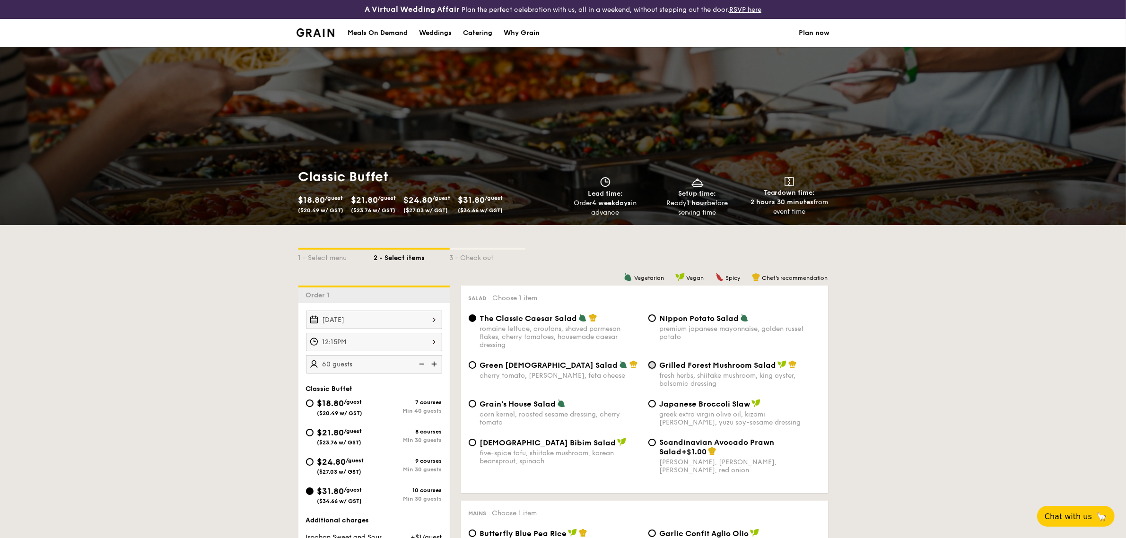
click at [655, 367] on input "Grilled Forest Mushroom Salad fresh herbs, shiitake mushroom, king oyster, bals…" at bounding box center [652, 365] width 8 height 8
radio input "true"
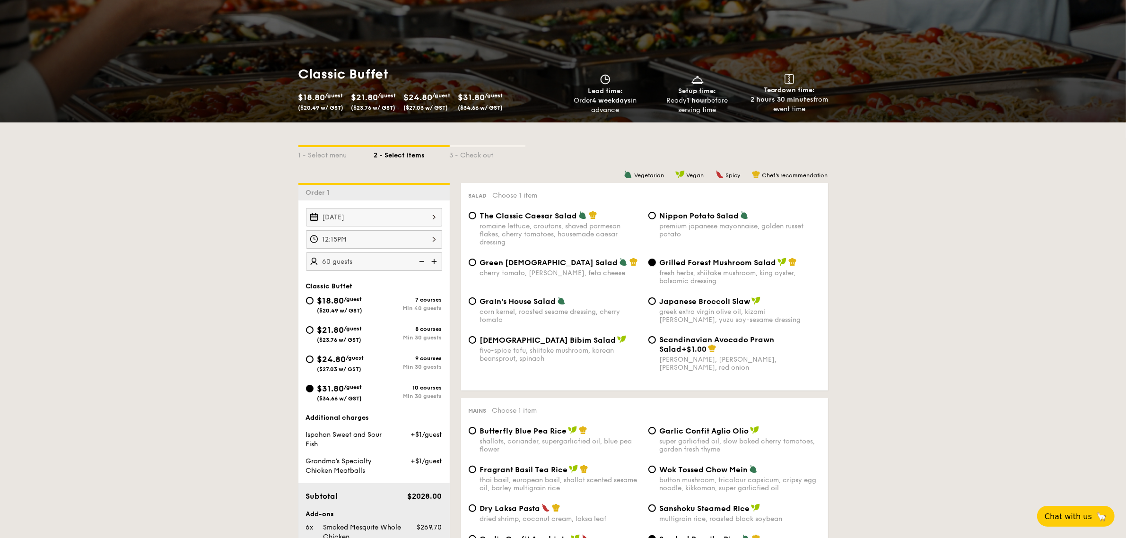
scroll to position [709, 0]
